Goal: Task Accomplishment & Management: Manage account settings

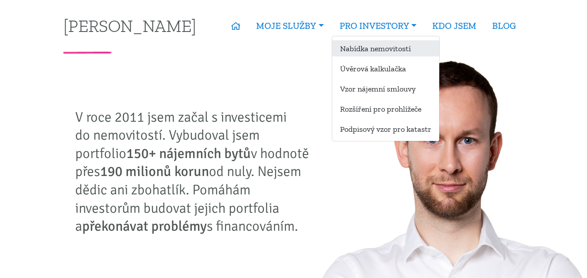
click at [393, 48] on link "Nabídka nemovitostí" at bounding box center [385, 48] width 107 height 16
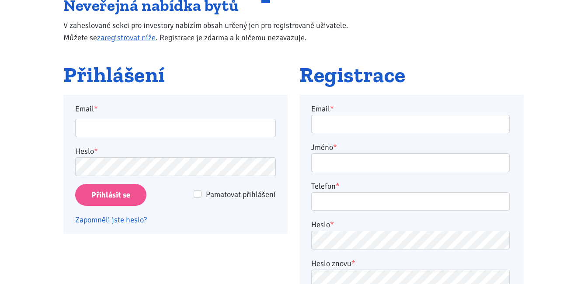
scroll to position [131, 0]
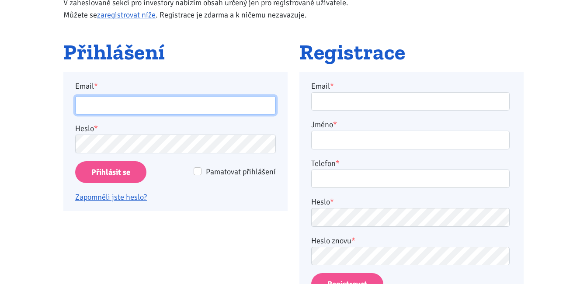
type input "[PERSON_NAME][EMAIL_ADDRESS][DOMAIN_NAME]"
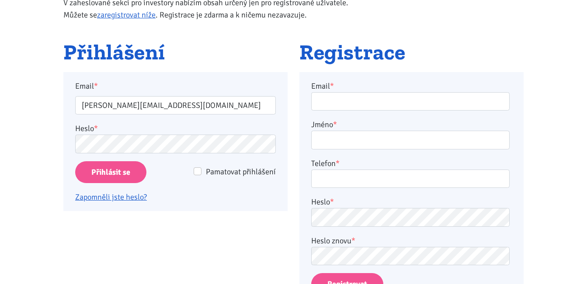
click at [203, 173] on div "Pamatovat přihlášení" at bounding box center [229, 172] width 94 height 12
click at [199, 172] on input "Pamatovat přihlášení" at bounding box center [198, 172] width 8 height 8
checkbox input "true"
click at [133, 174] on input "Přihlásit se" at bounding box center [110, 172] width 71 height 22
